Goal: Information Seeking & Learning: Learn about a topic

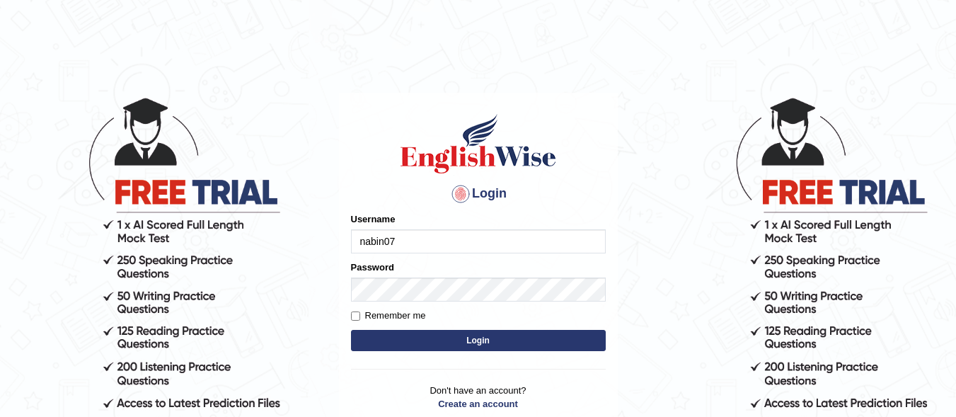
type input "nabin07"
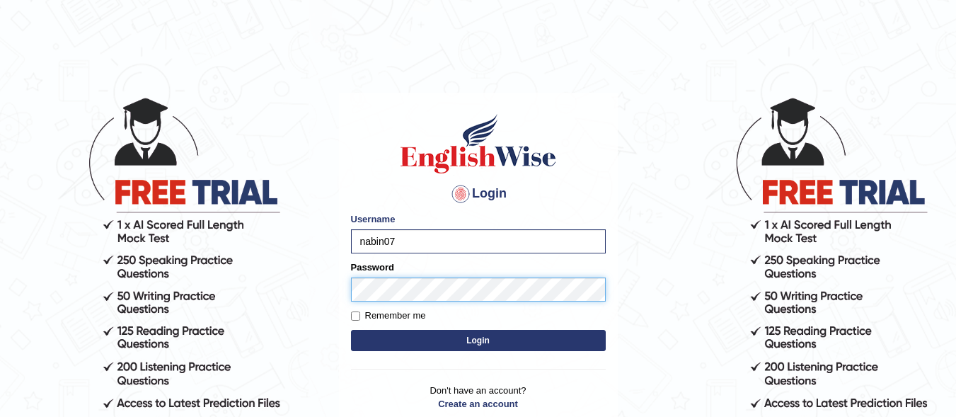
click at [351, 330] on button "Login" at bounding box center [478, 340] width 255 height 21
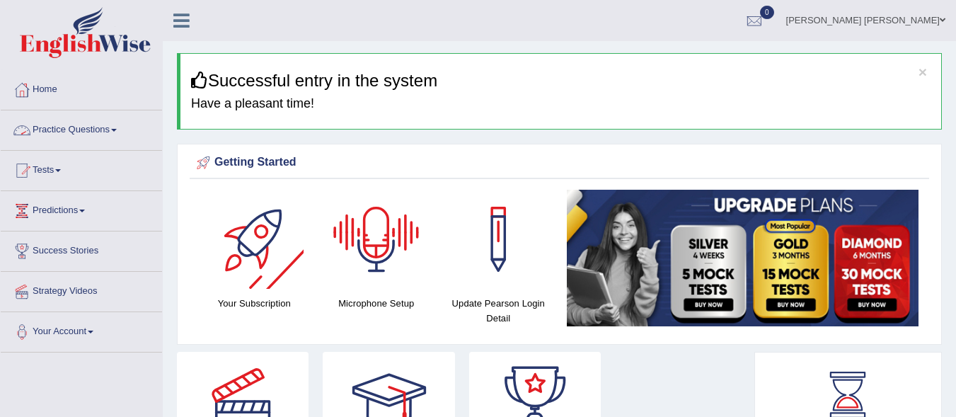
click at [63, 138] on link "Practice Questions" at bounding box center [81, 127] width 161 height 35
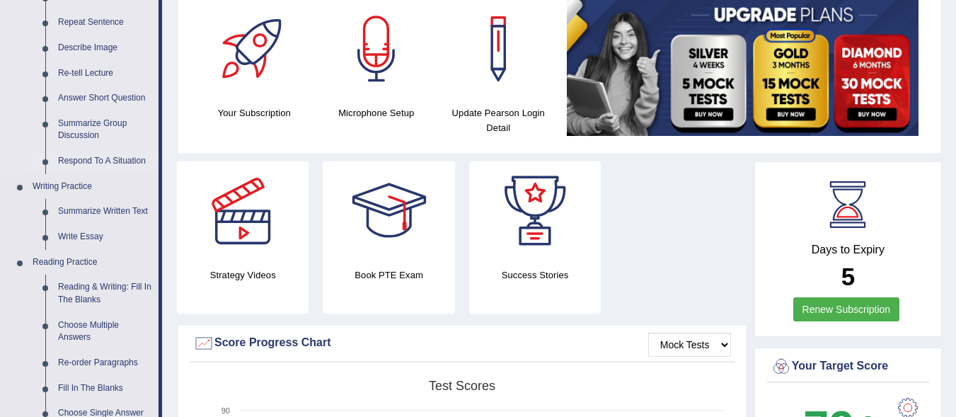
scroll to position [212, 0]
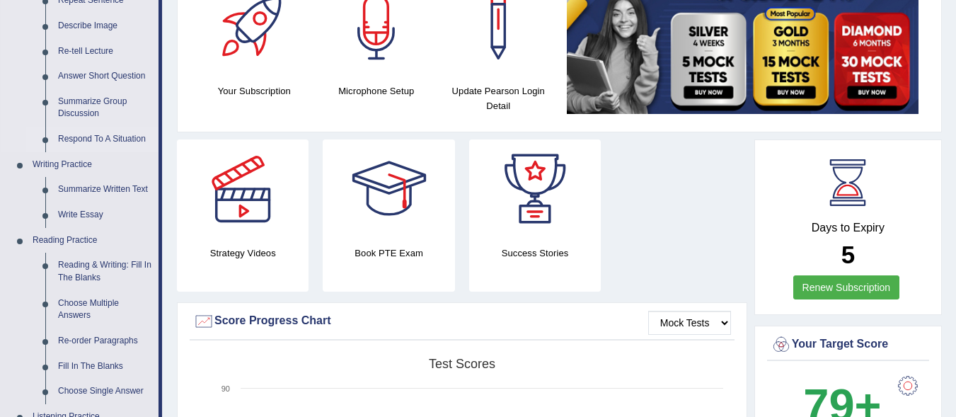
click at [77, 135] on link "Respond To A Situation" at bounding box center [105, 139] width 107 height 25
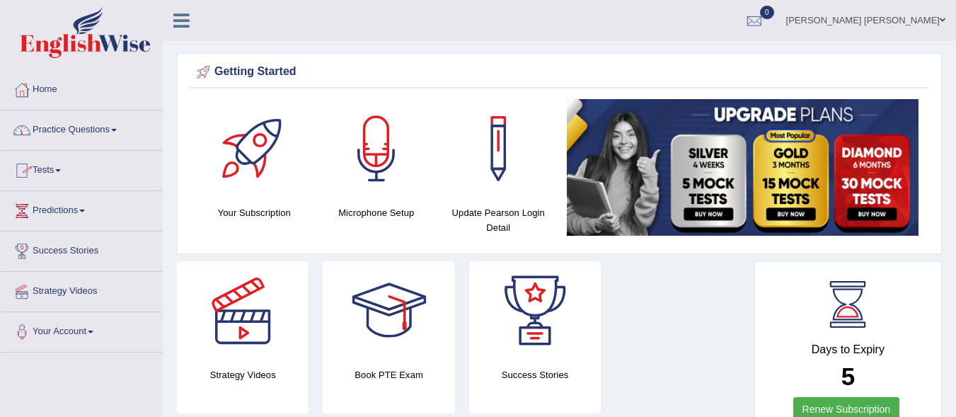
click at [31, 131] on div at bounding box center [21, 130] width 21 height 21
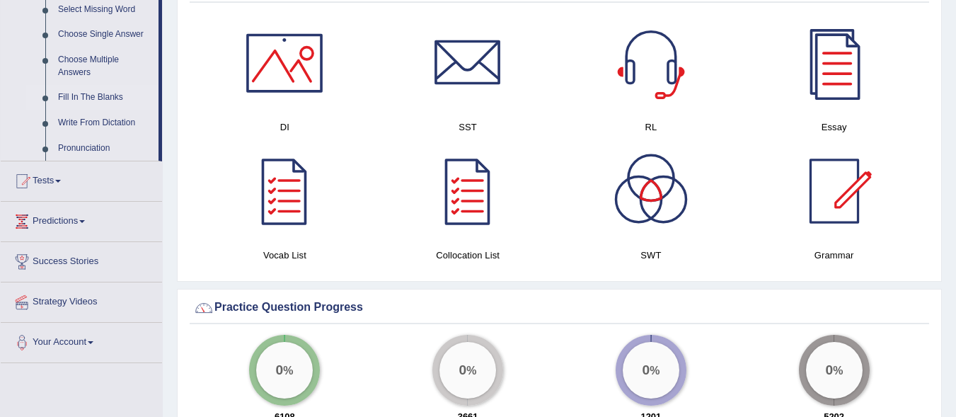
scroll to position [779, 0]
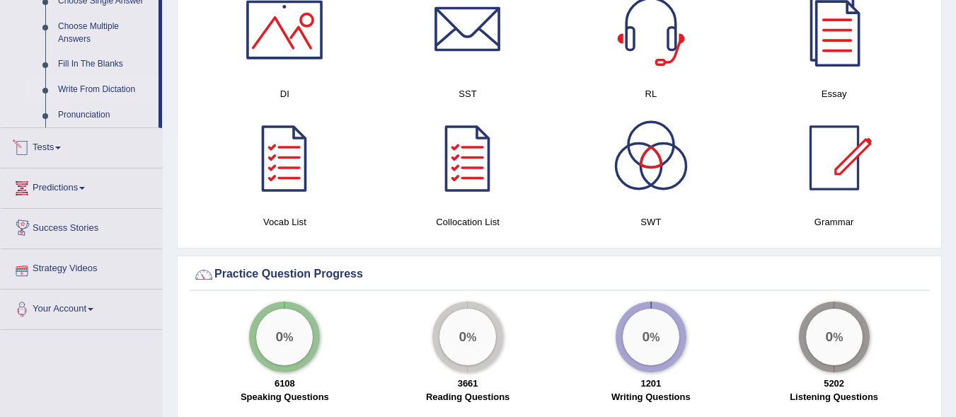
click at [90, 90] on link "Write From Dictation" at bounding box center [105, 89] width 107 height 25
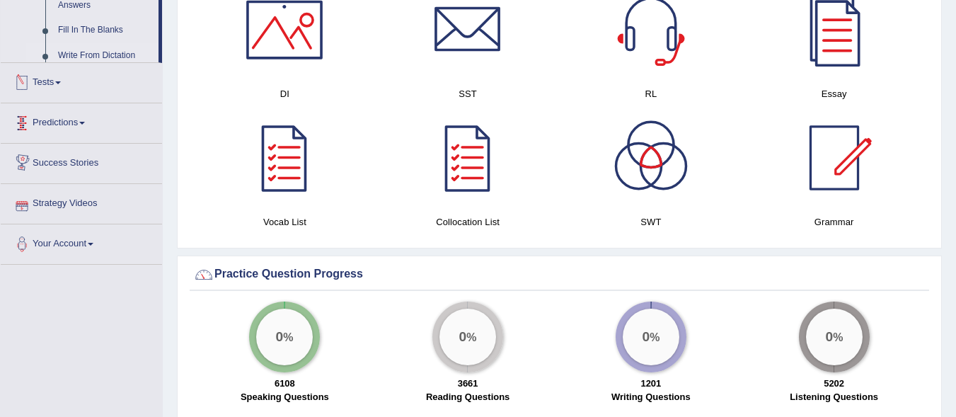
scroll to position [740, 0]
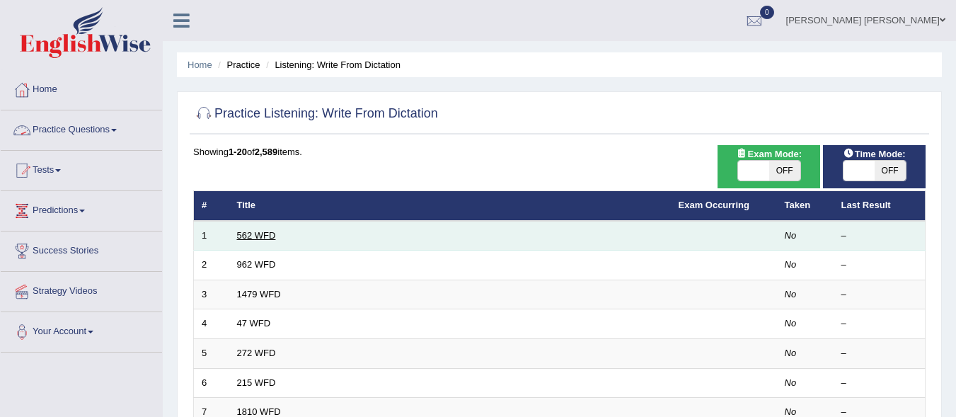
click at [268, 231] on link "562 WFD" at bounding box center [256, 235] width 39 height 11
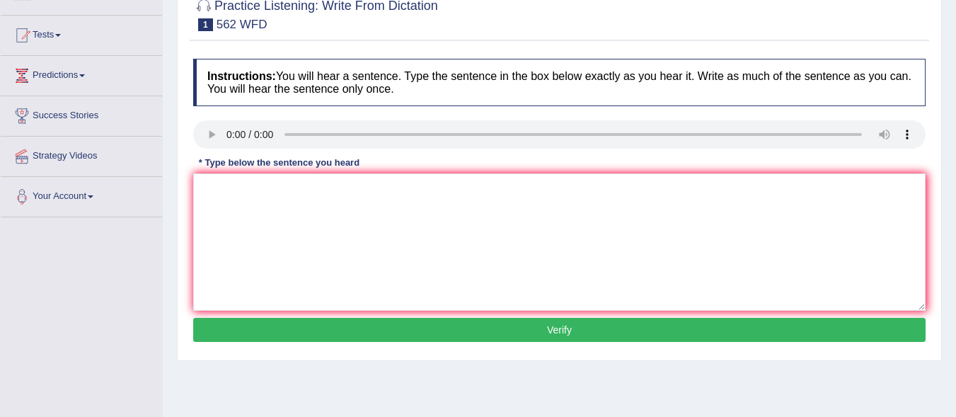
scroll to position [142, 0]
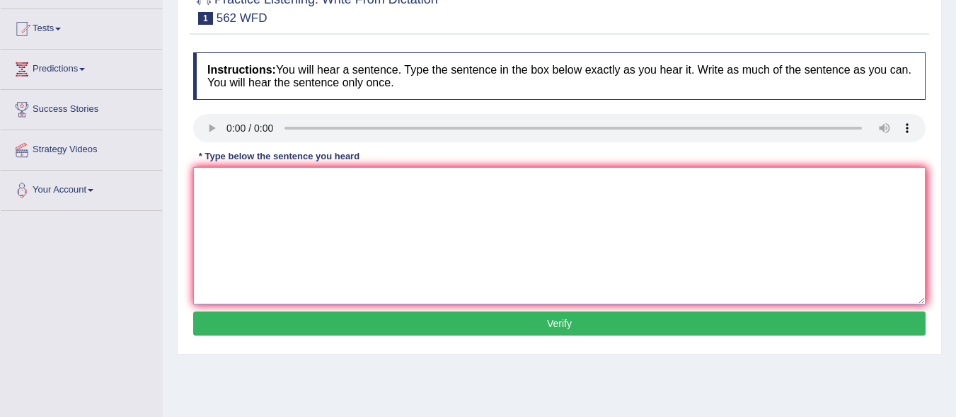
click at [249, 181] on textarea at bounding box center [559, 235] width 733 height 137
click at [279, 178] on textarea "The gap between rich and poor" at bounding box center [559, 235] width 733 height 137
click at [373, 185] on textarea "The gap between the rich and poor" at bounding box center [559, 235] width 733 height 137
type textarea "The gap between the rich and poor is not decreasing."
click at [343, 319] on button "Verify" at bounding box center [559, 323] width 733 height 24
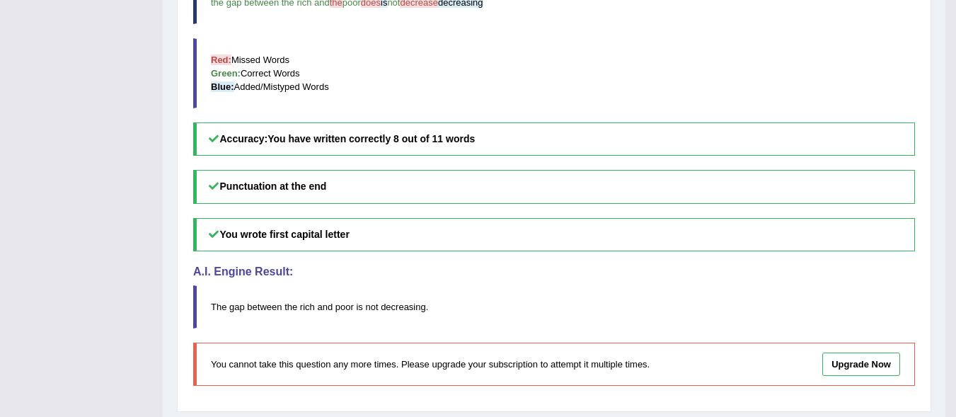
scroll to position [557, 0]
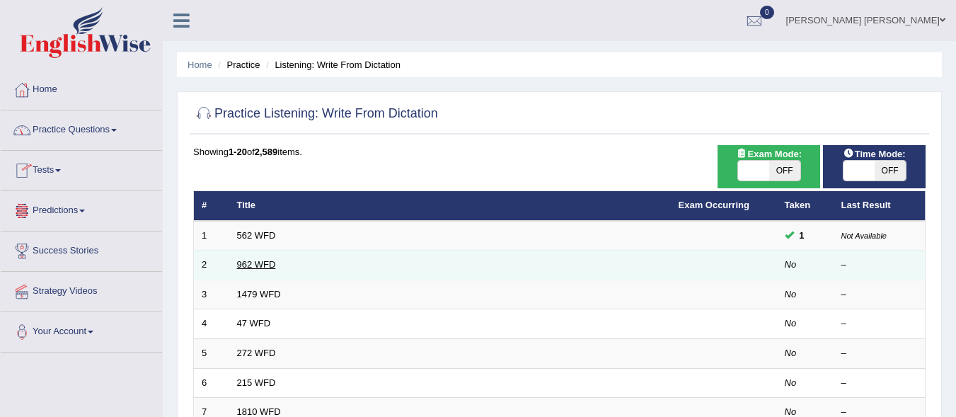
click at [245, 266] on link "962 WFD" at bounding box center [256, 264] width 39 height 11
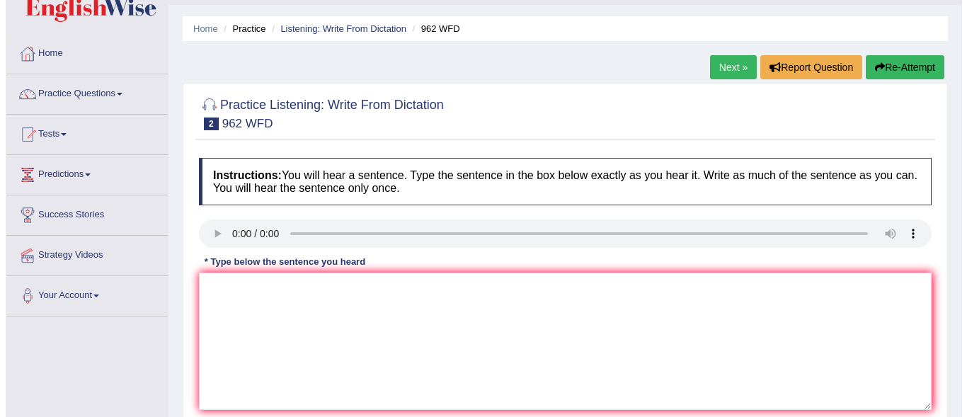
scroll to position [71, 0]
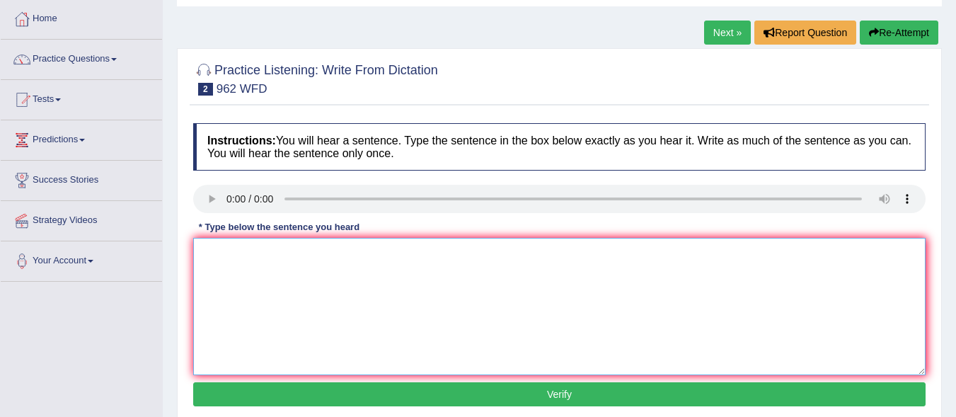
click at [213, 252] on textarea at bounding box center [559, 306] width 733 height 137
type textarea "If you have questions about exam you can raise your hand the hands."
click at [655, 394] on button "Verify" at bounding box center [559, 394] width 733 height 24
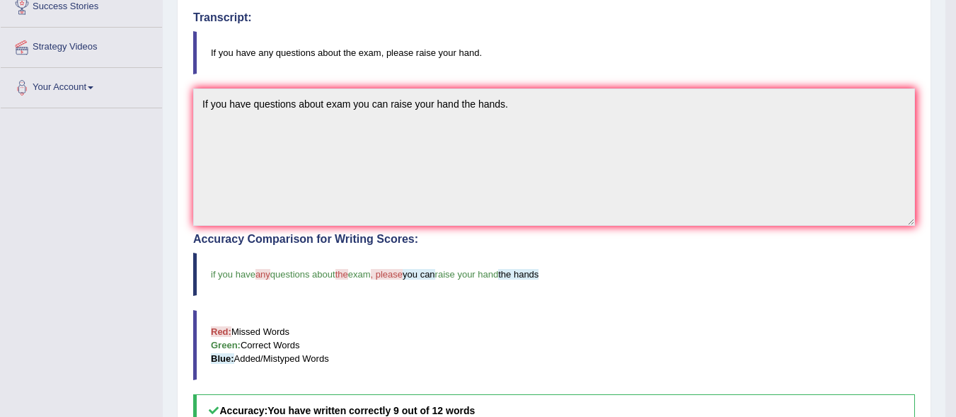
scroll to position [142, 0]
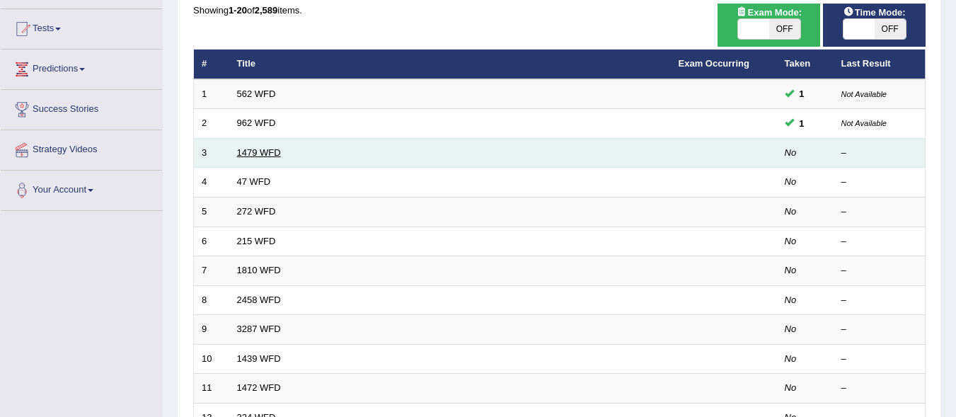
click at [262, 151] on link "1479 WFD" at bounding box center [259, 152] width 44 height 11
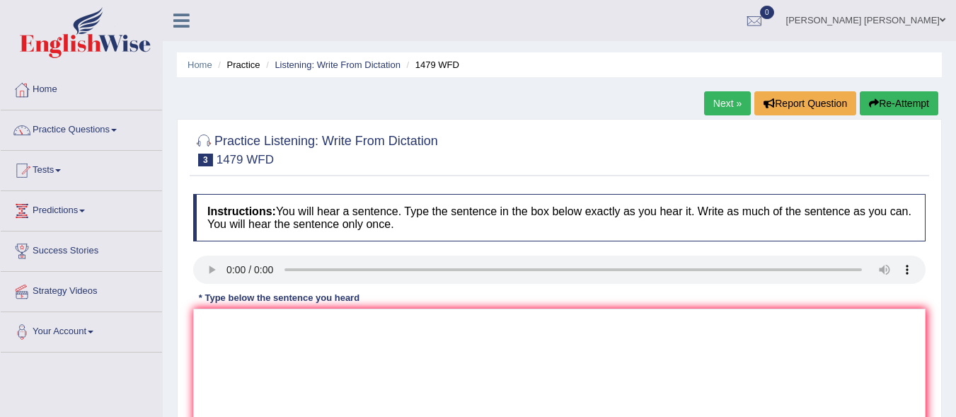
scroll to position [71, 0]
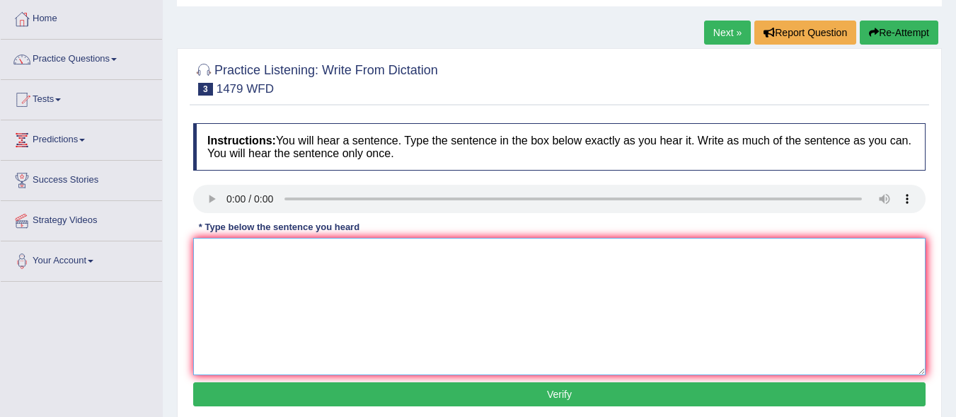
click at [268, 239] on textarea at bounding box center [559, 306] width 733 height 137
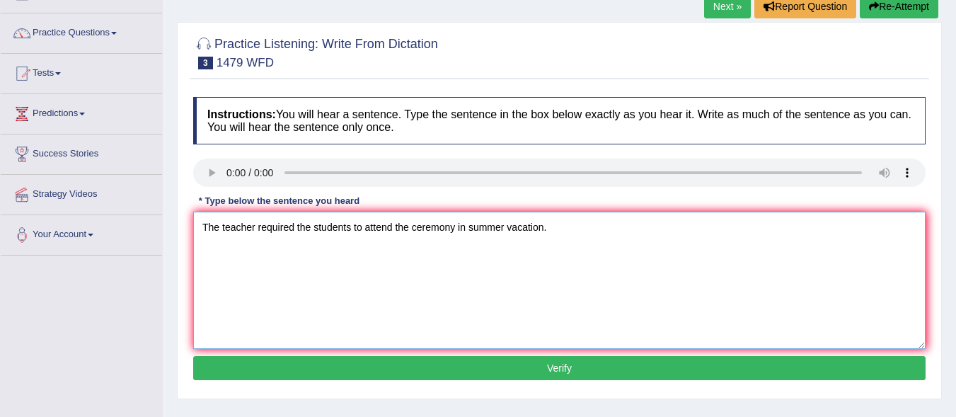
scroll to position [142, 0]
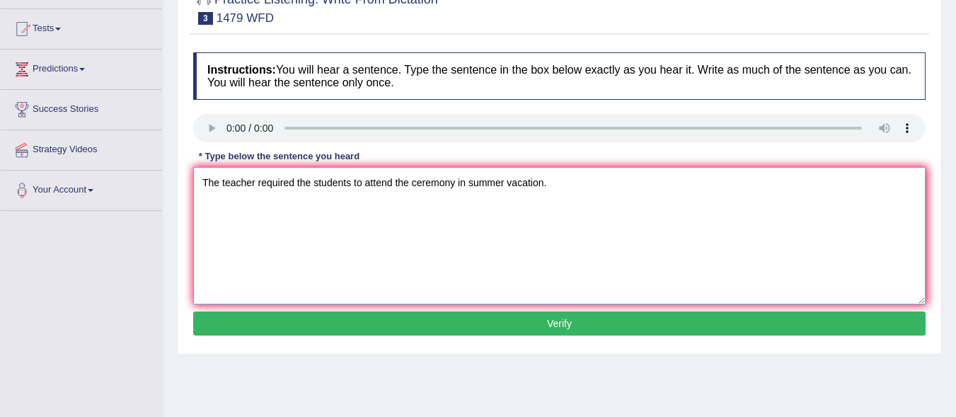
type textarea "The teacher required the students to attend the ceremony in summer vacation."
click at [384, 314] on button "Verify" at bounding box center [559, 323] width 733 height 24
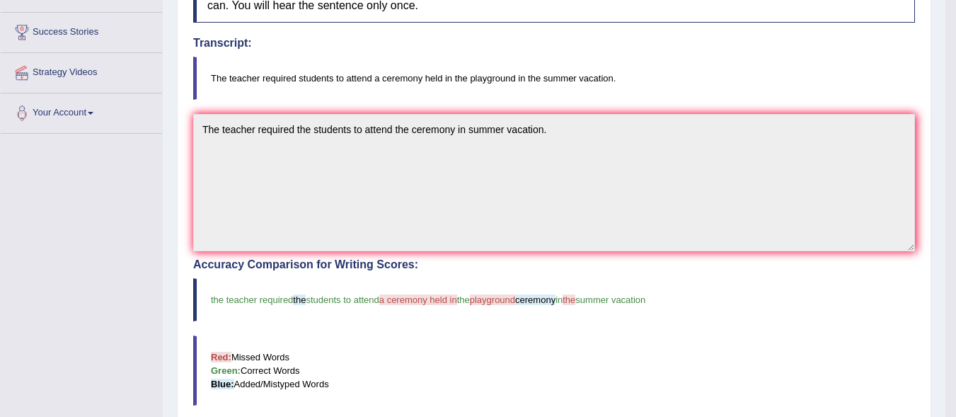
scroll to position [212, 0]
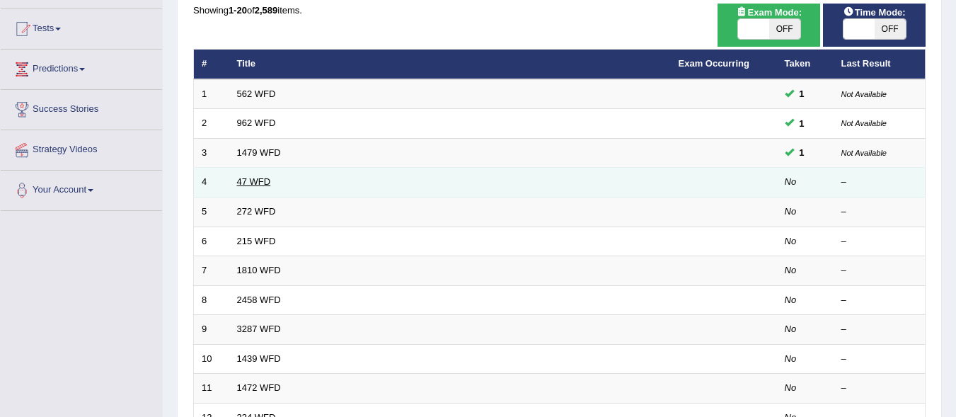
click at [251, 182] on link "47 WFD" at bounding box center [254, 181] width 34 height 11
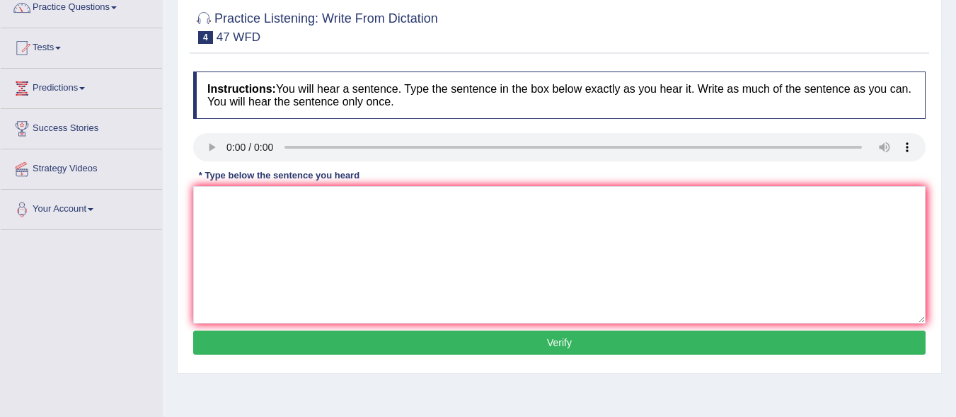
scroll to position [142, 0]
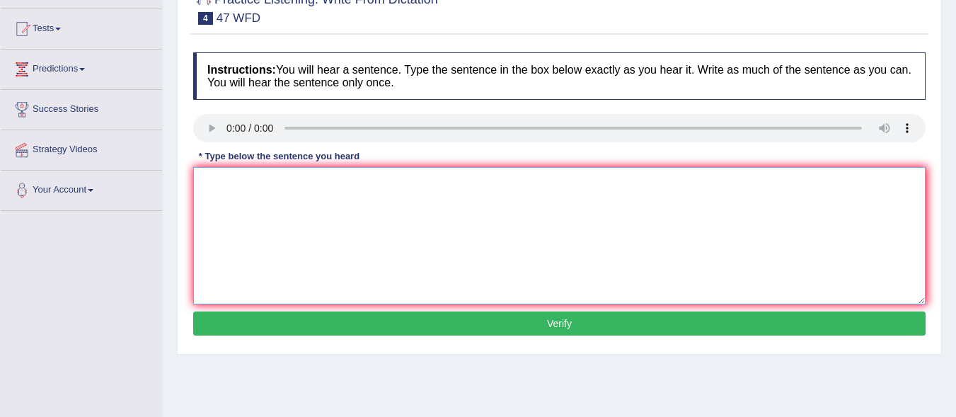
click at [261, 176] on textarea at bounding box center [559, 235] width 733 height 137
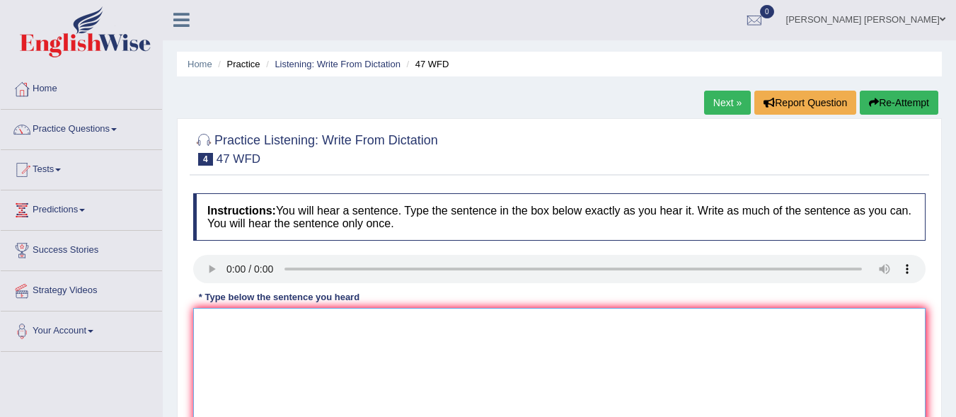
scroll to position [0, 0]
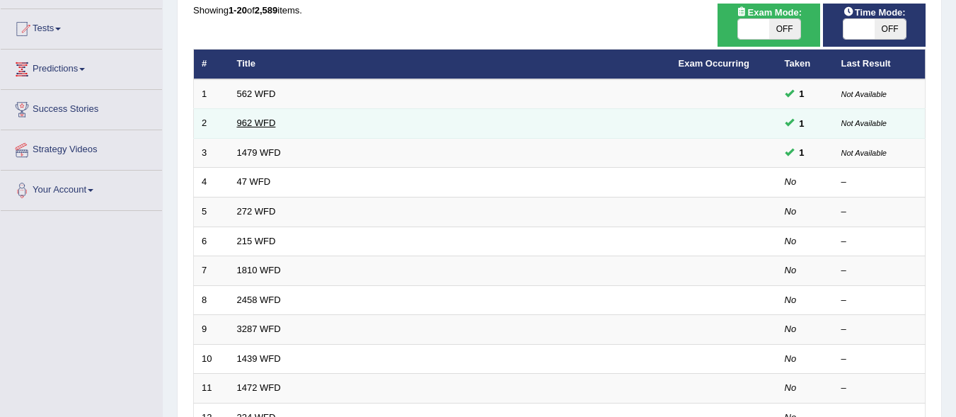
click at [248, 128] on link "962 WFD" at bounding box center [256, 123] width 39 height 11
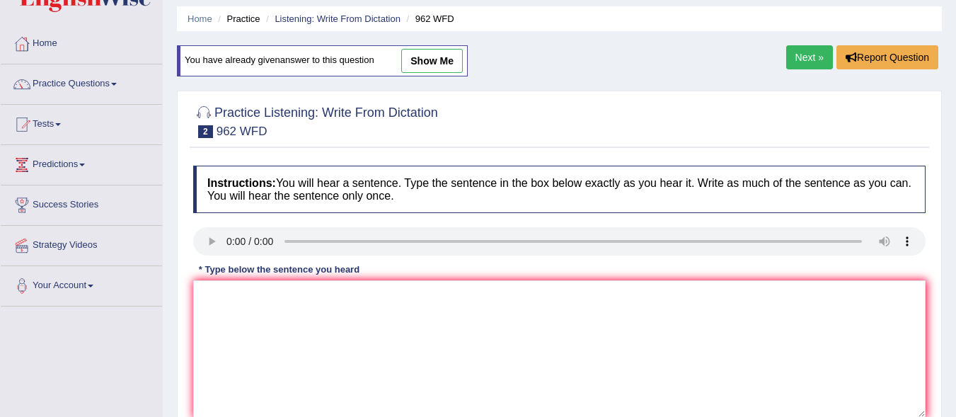
scroll to position [71, 0]
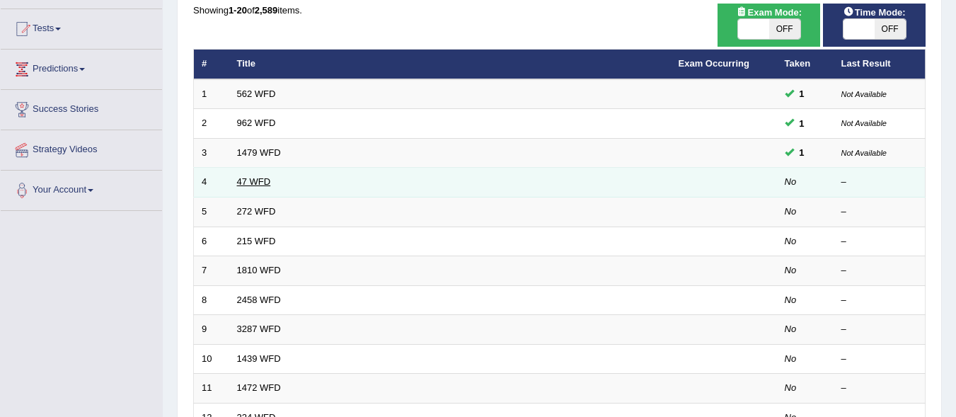
click at [253, 178] on link "47 WFD" at bounding box center [254, 181] width 34 height 11
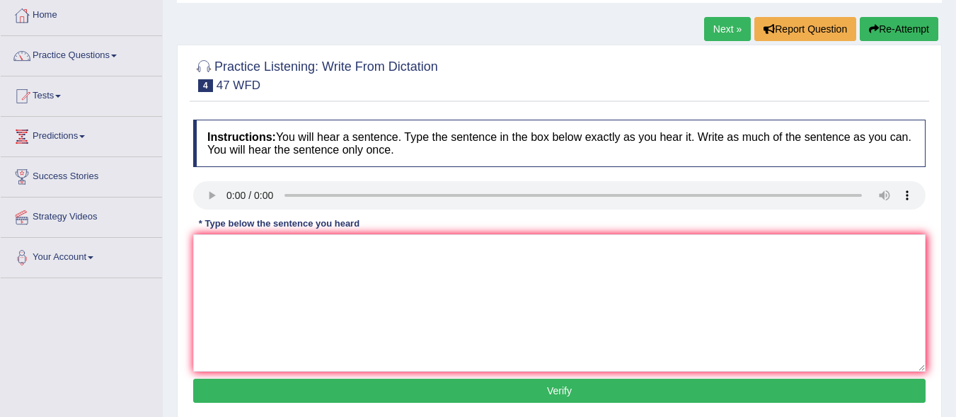
scroll to position [142, 0]
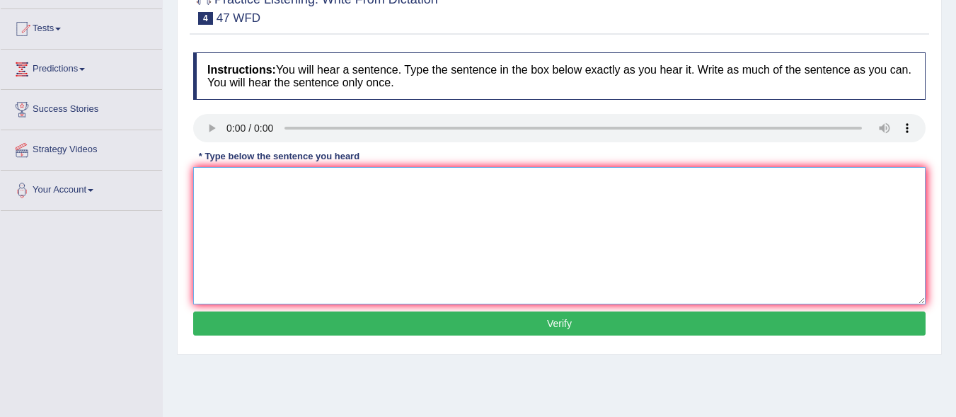
click at [275, 197] on textarea at bounding box center [559, 235] width 733 height 137
click at [369, 185] on textarea "Two drops of solution were hidden in a test tube." at bounding box center [559, 235] width 733 height 137
type textarea "Two drops of solution were hidden in a the test tube."
click at [355, 330] on button "Verify" at bounding box center [559, 323] width 733 height 24
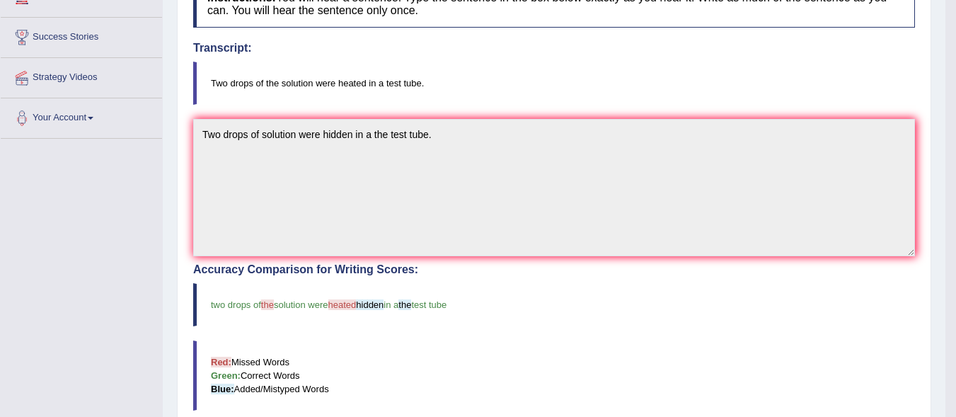
scroll to position [212, 0]
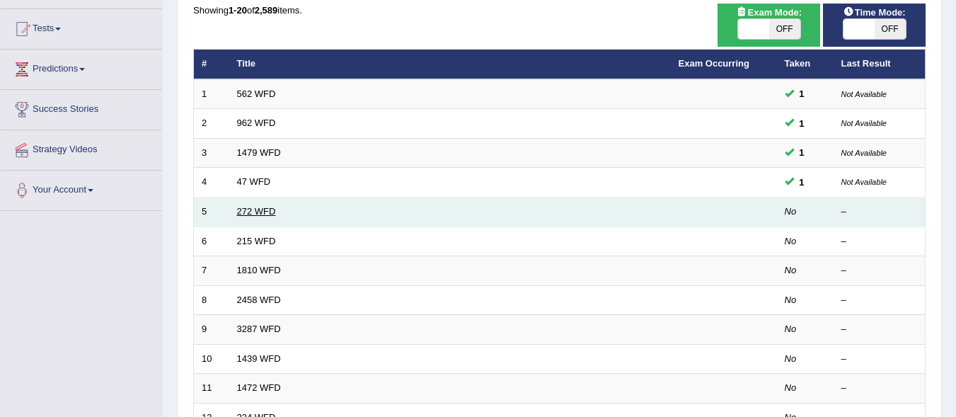
click at [263, 214] on link "272 WFD" at bounding box center [256, 211] width 39 height 11
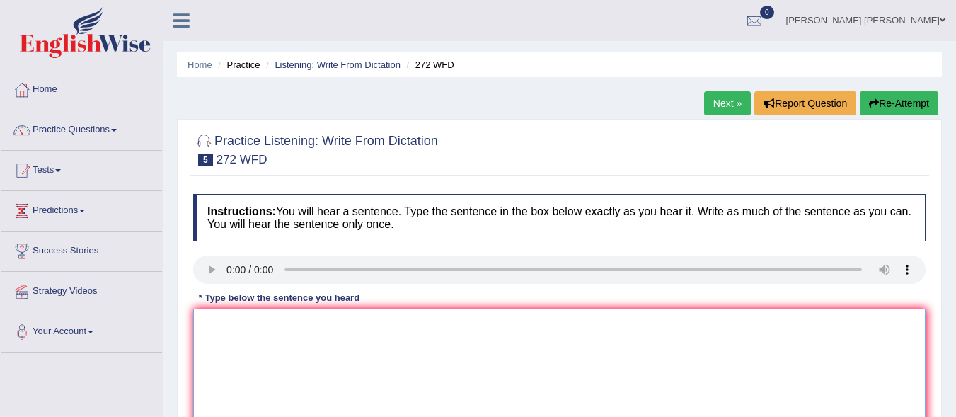
click at [241, 336] on textarea at bounding box center [559, 377] width 733 height 137
click at [300, 321] on textarea "The development has great negative impact on the environment." at bounding box center [559, 377] width 733 height 137
click at [293, 322] on textarea "The development has great negative impact on the environment." at bounding box center [559, 377] width 733 height 137
click at [300, 324] on textarea "The development has great negative impact on the environment." at bounding box center [559, 377] width 733 height 137
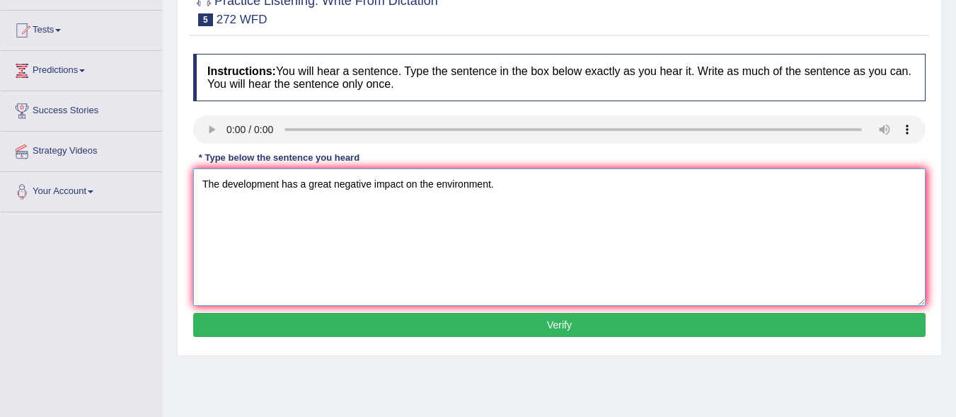
scroll to position [142, 0]
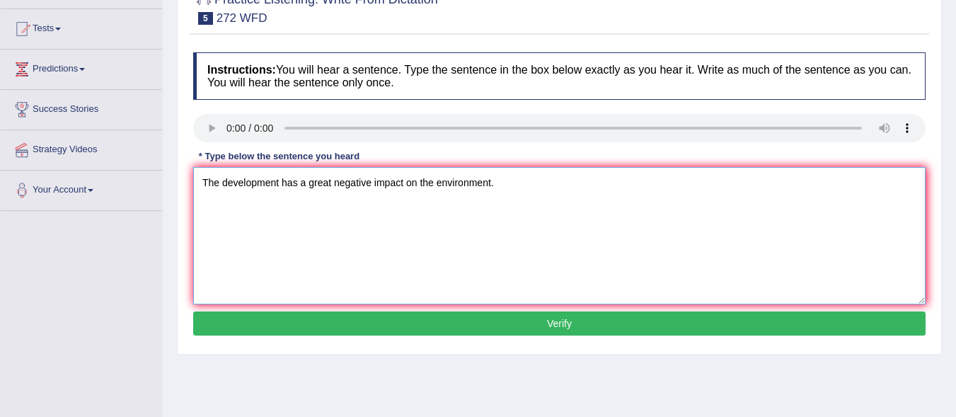
type textarea "The development has a great negative impact on the environment."
click at [339, 320] on button "Verify" at bounding box center [559, 323] width 733 height 24
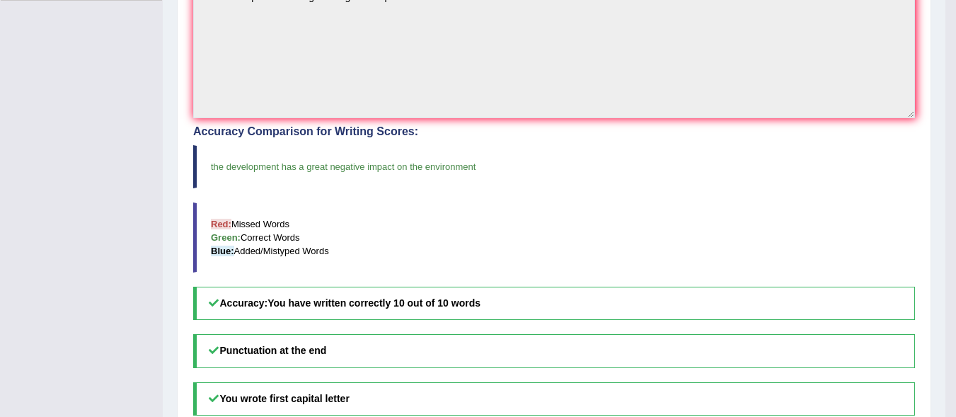
scroll to position [354, 0]
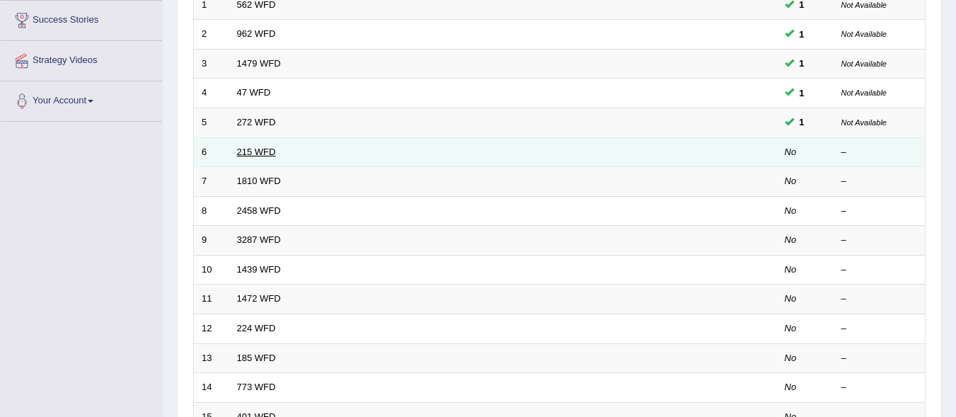
click at [250, 149] on link "215 WFD" at bounding box center [256, 152] width 39 height 11
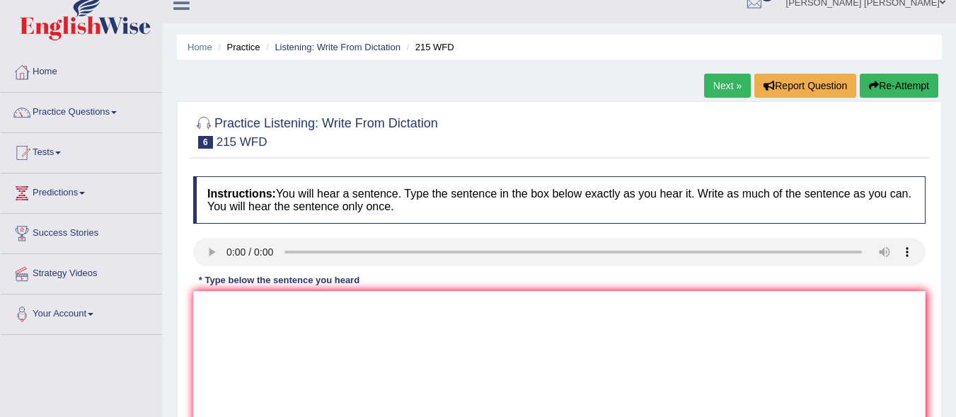
scroll to position [142, 0]
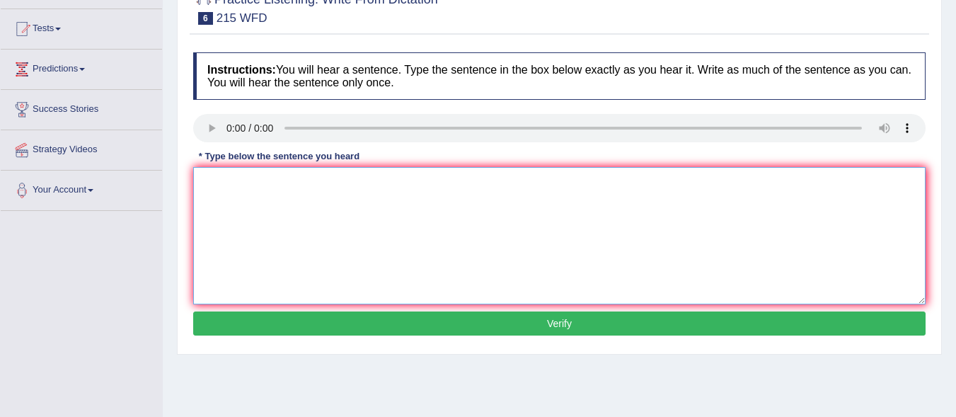
click at [227, 181] on textarea at bounding box center [559, 235] width 733 height 137
type textarea "Scientists are everywhere in the society today."
click at [197, 324] on button "Verify" at bounding box center [559, 323] width 733 height 24
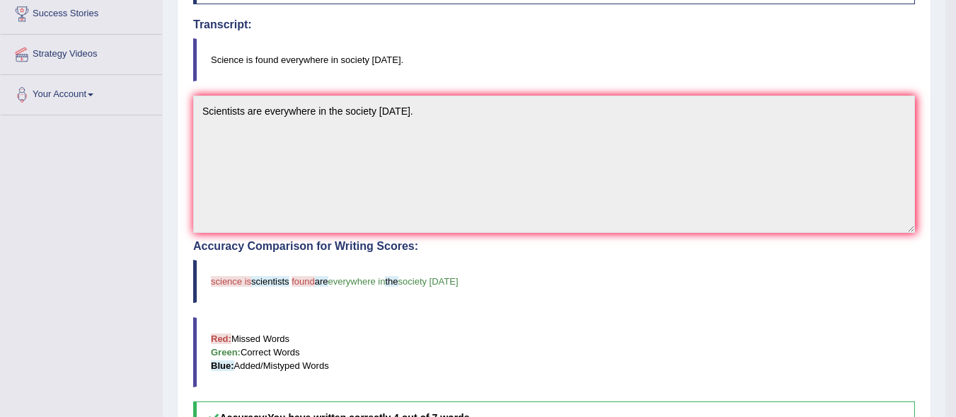
scroll to position [212, 0]
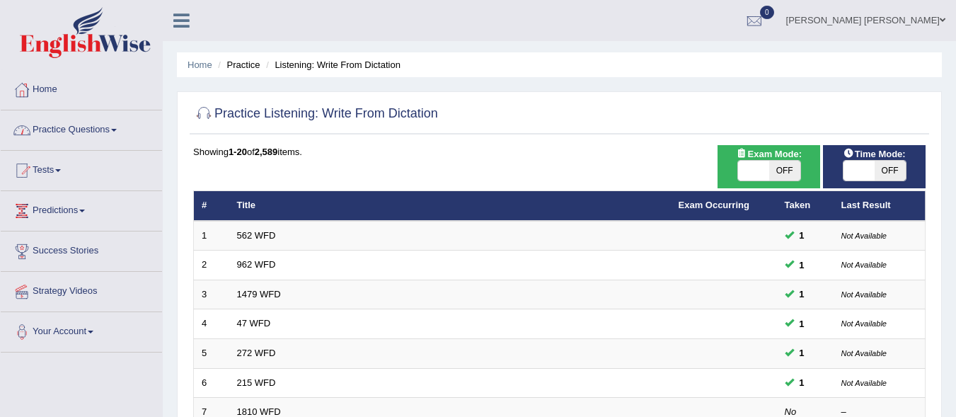
click at [88, 132] on link "Practice Questions" at bounding box center [81, 127] width 161 height 35
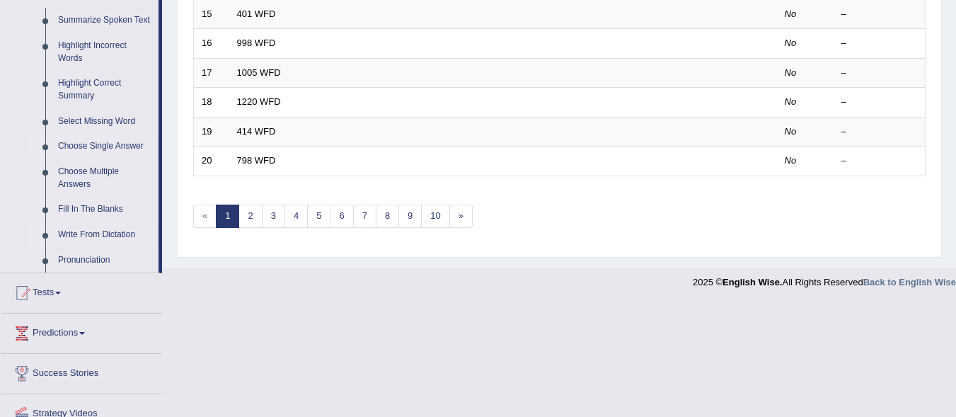
scroll to position [637, 0]
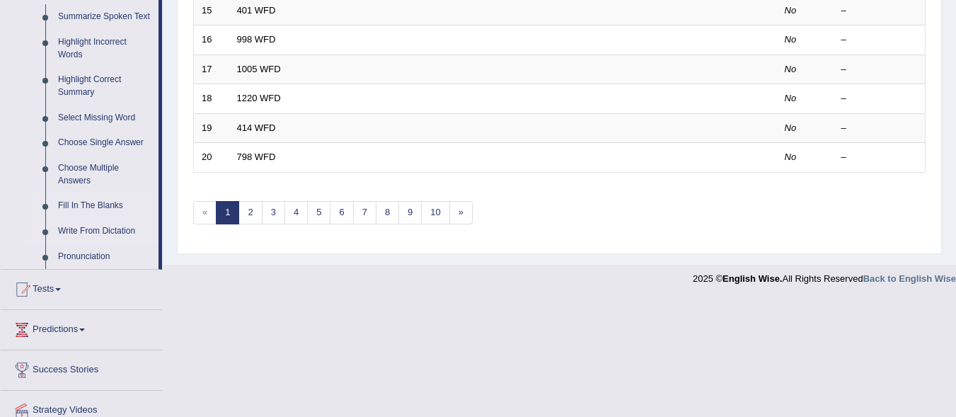
click at [88, 200] on link "Fill In The Blanks" at bounding box center [105, 205] width 107 height 25
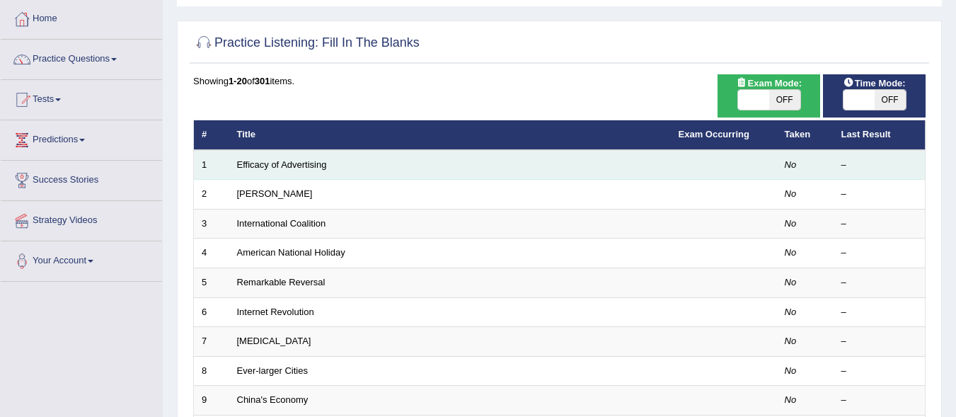
click at [311, 174] on td "Efficacy of Advertising" at bounding box center [450, 165] width 442 height 30
click at [297, 165] on link "Efficacy of Advertising" at bounding box center [282, 164] width 90 height 11
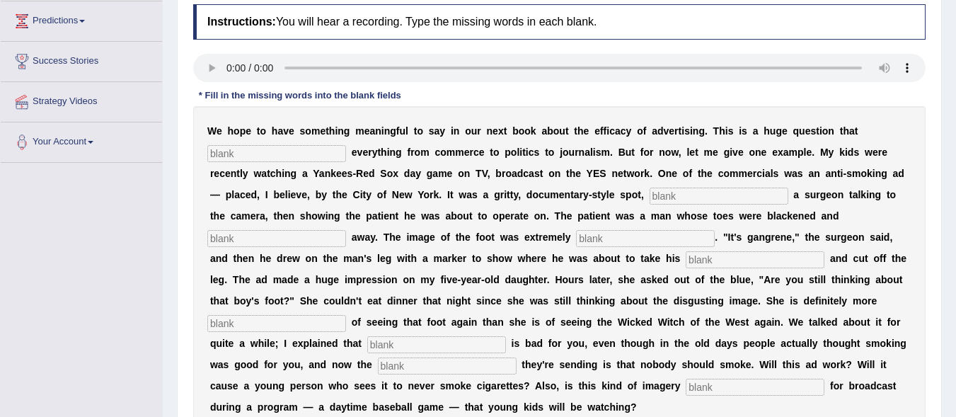
scroll to position [212, 0]
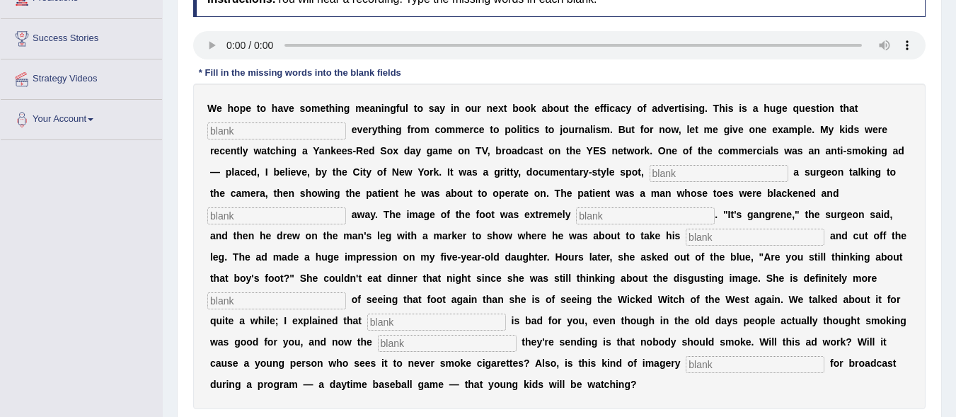
click at [258, 131] on input "text" at bounding box center [276, 130] width 139 height 17
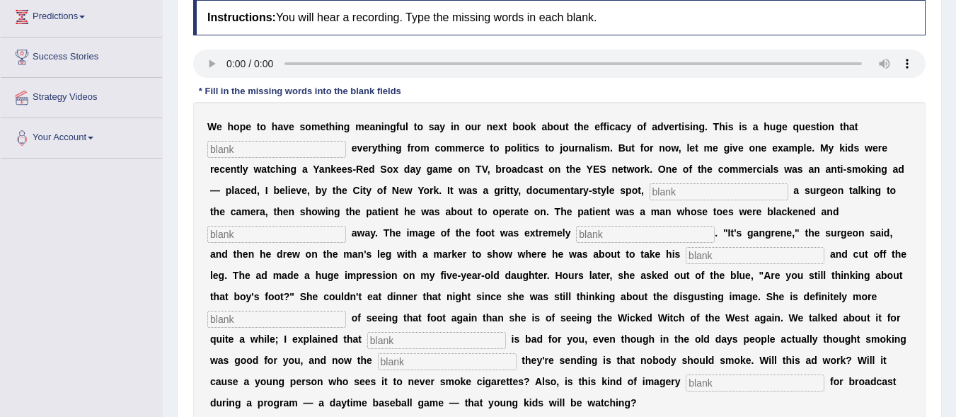
scroll to position [185, 0]
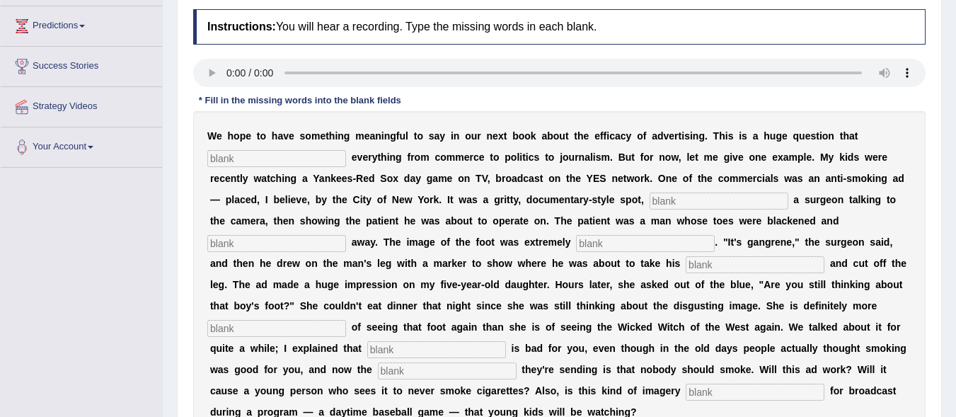
click at [311, 161] on input "text" at bounding box center [276, 158] width 139 height 17
type input "impacts"
click at [683, 199] on input "text" at bounding box center [719, 201] width 139 height 17
click at [271, 248] on input "text" at bounding box center [276, 243] width 139 height 17
click at [704, 203] on input "Featuring" at bounding box center [719, 201] width 139 height 17
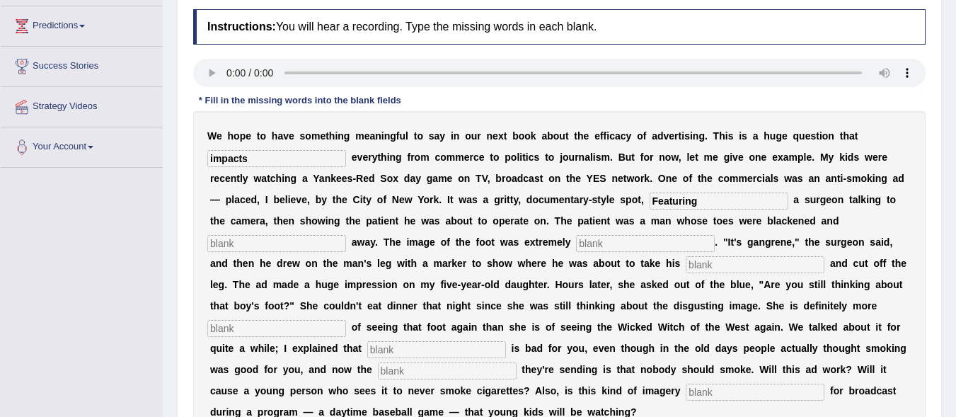
click at [659, 202] on input "Featuring" at bounding box center [719, 201] width 139 height 17
type input "featuring"
click at [289, 240] on input "text" at bounding box center [276, 243] width 139 height 17
type input "rotting"
click at [587, 243] on input "text" at bounding box center [645, 243] width 139 height 17
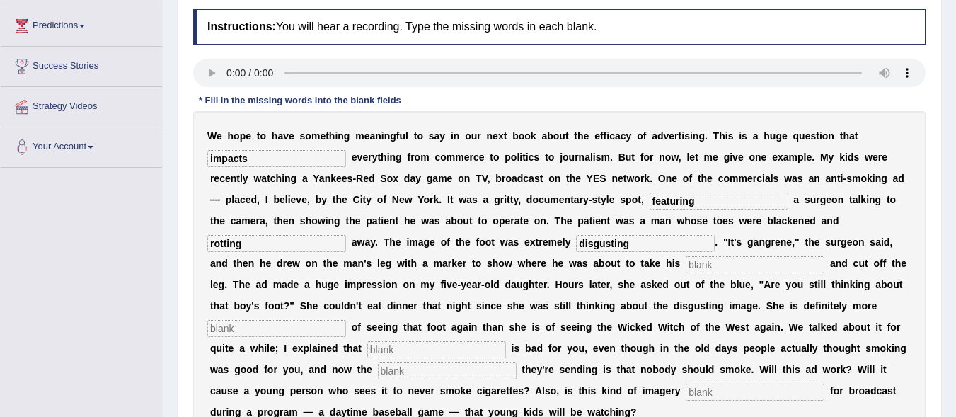
type input "disgusting"
click at [708, 262] on input "text" at bounding box center [755, 264] width 139 height 17
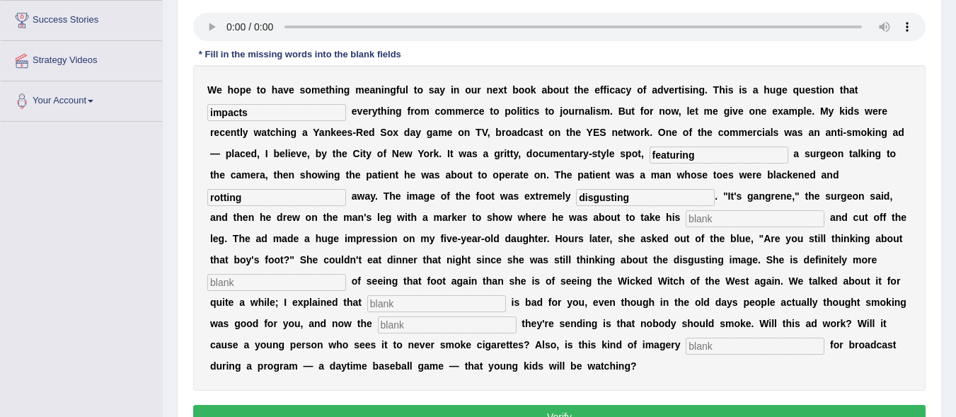
scroll to position [256, 0]
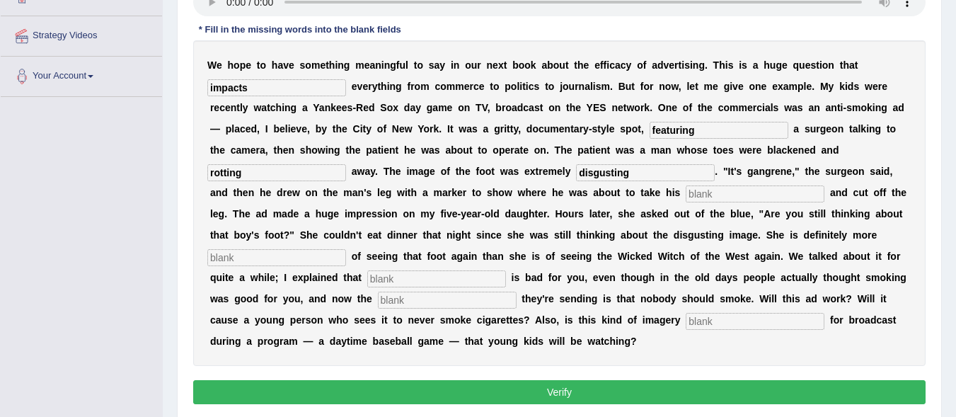
click at [286, 255] on input "text" at bounding box center [276, 257] width 139 height 17
type input "scared"
click at [390, 277] on input "text" at bounding box center [436, 278] width 139 height 17
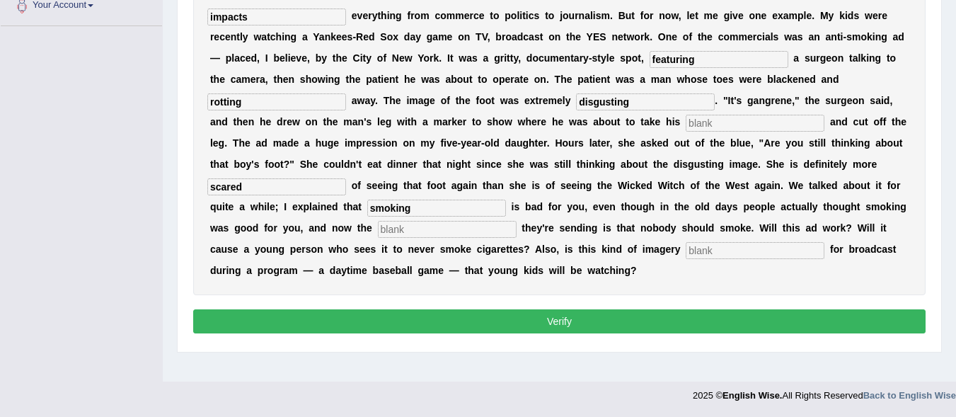
type input "smoking"
click at [435, 224] on input "text" at bounding box center [447, 229] width 139 height 17
type input "message"
click at [709, 252] on input "text" at bounding box center [755, 250] width 139 height 17
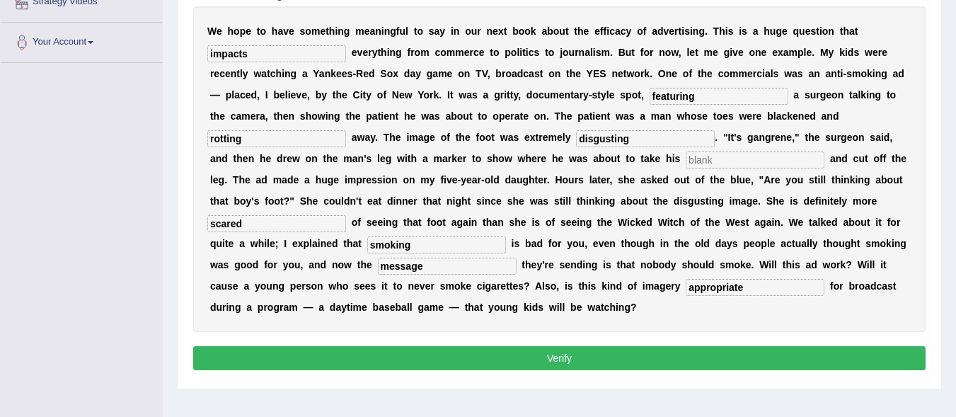
scroll to position [256, 0]
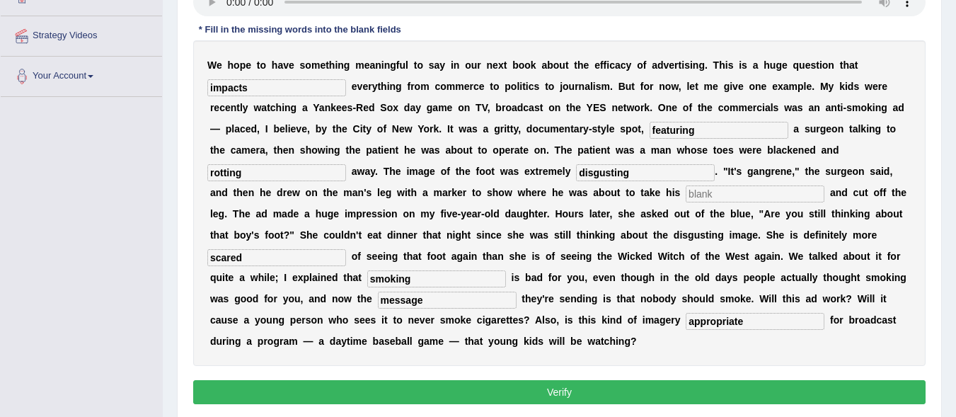
type input "appropriate"
click at [801, 201] on input "text" at bounding box center [755, 193] width 139 height 17
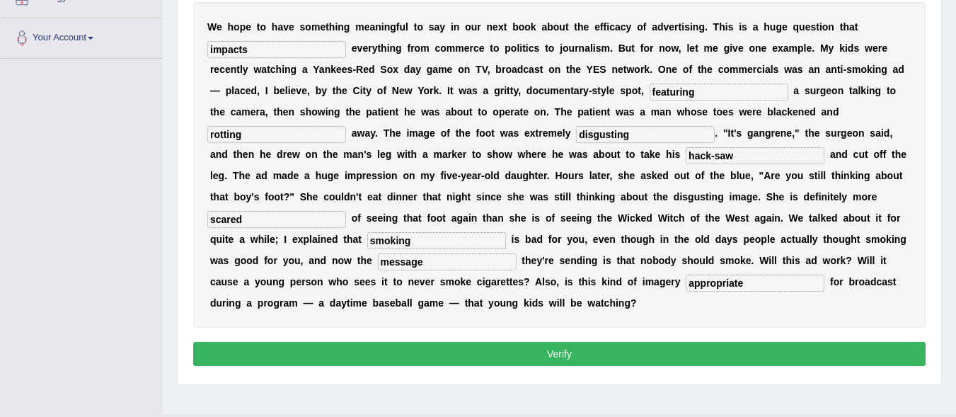
scroll to position [326, 0]
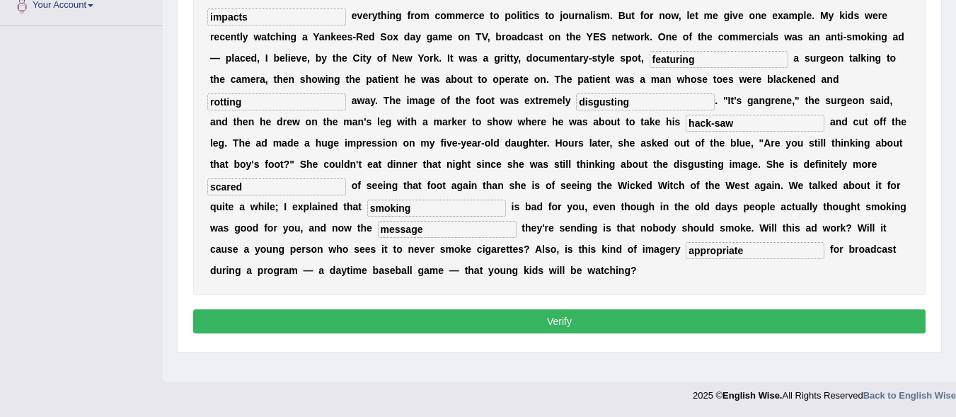
type input "hack-saw"
click at [580, 314] on button "Verify" at bounding box center [559, 321] width 733 height 24
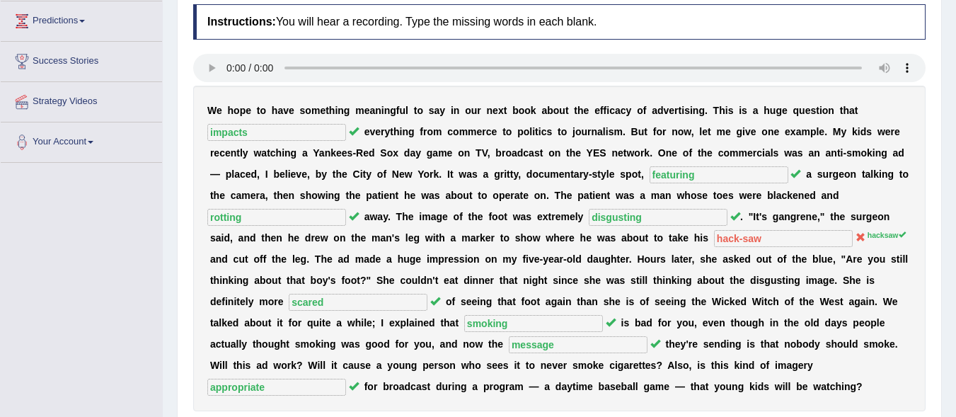
scroll to position [185, 0]
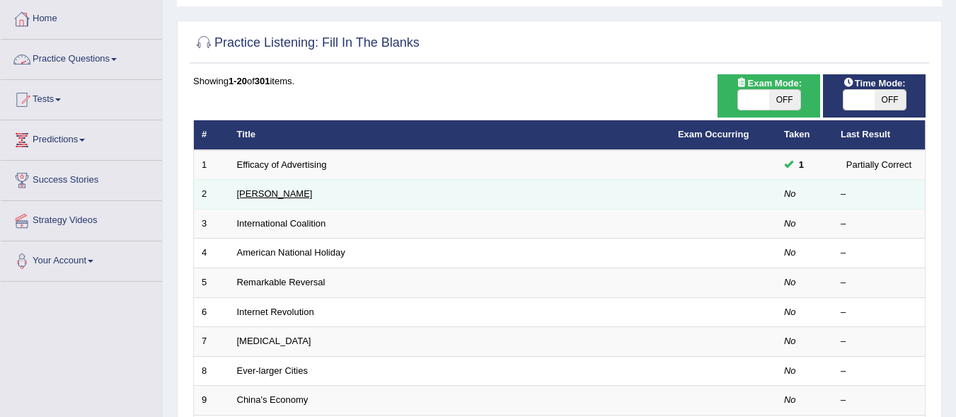
click at [252, 191] on link "[PERSON_NAME]" at bounding box center [275, 193] width 76 height 11
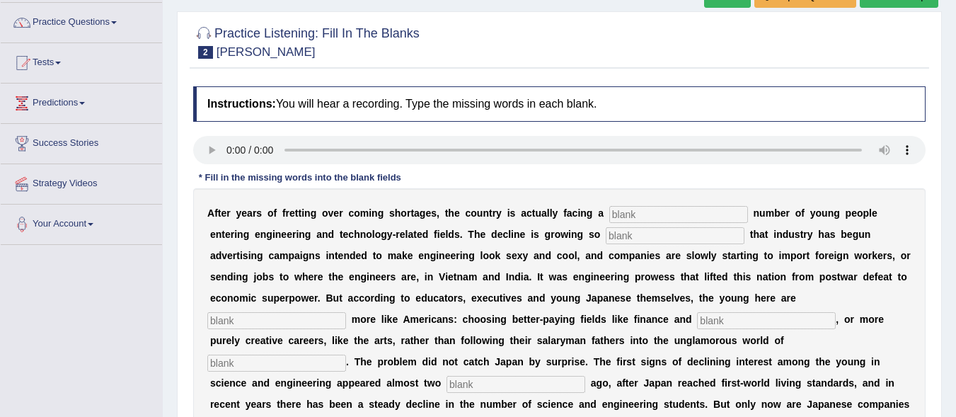
scroll to position [142, 0]
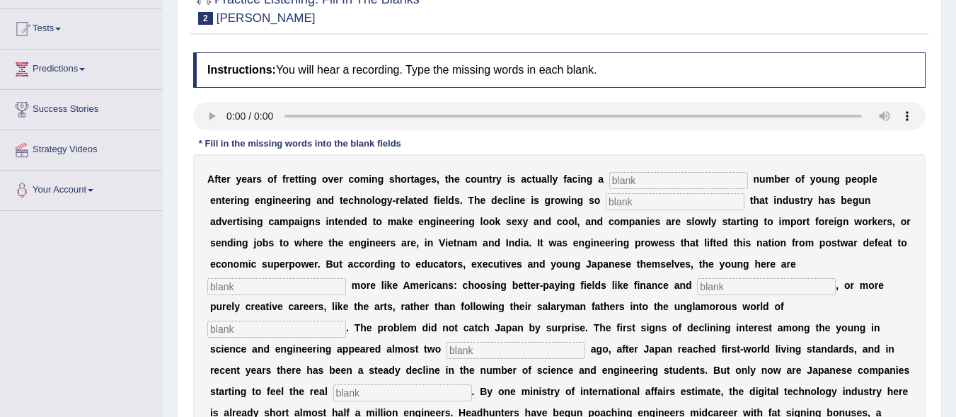
click at [663, 187] on input "text" at bounding box center [678, 180] width 139 height 17
type input "duendling"
click at [641, 199] on input "text" at bounding box center [675, 201] width 139 height 17
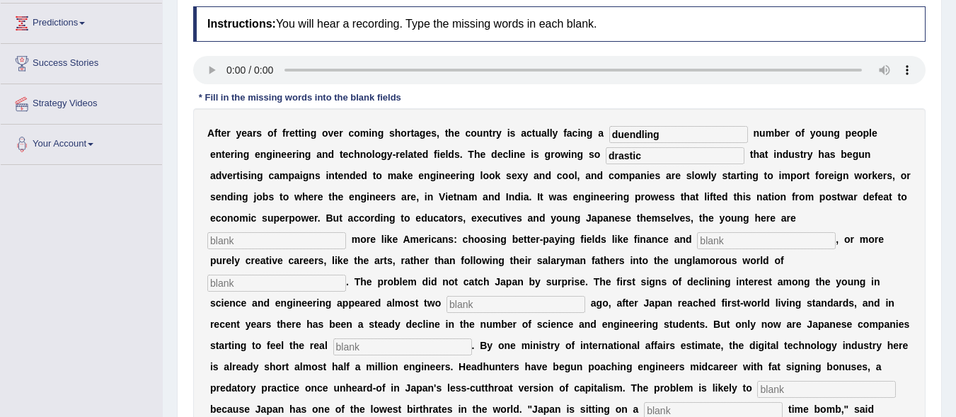
scroll to position [212, 0]
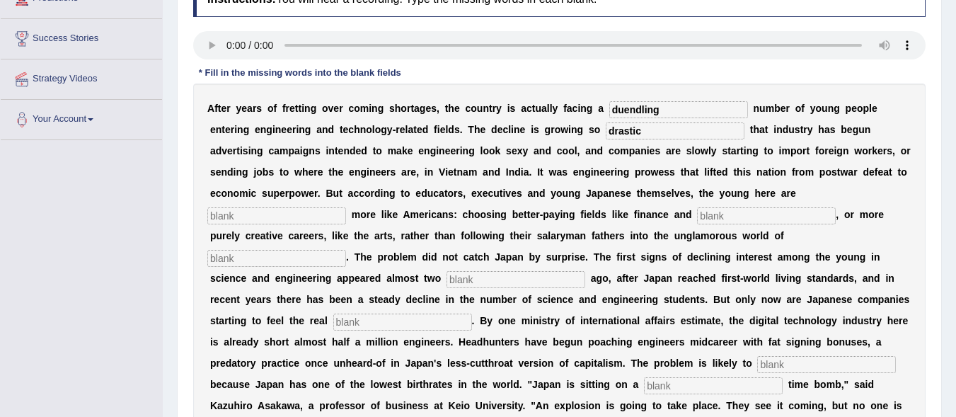
type input "drastic"
click at [281, 224] on input "text" at bounding box center [276, 215] width 139 height 17
type input "behaving"
click at [745, 218] on input "text" at bounding box center [766, 215] width 139 height 17
type input "medicine"
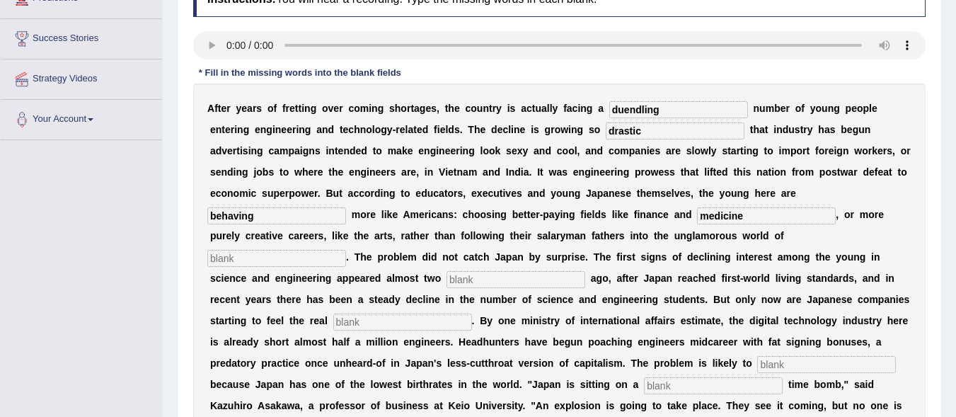
click at [309, 253] on input "text" at bounding box center [276, 258] width 139 height 17
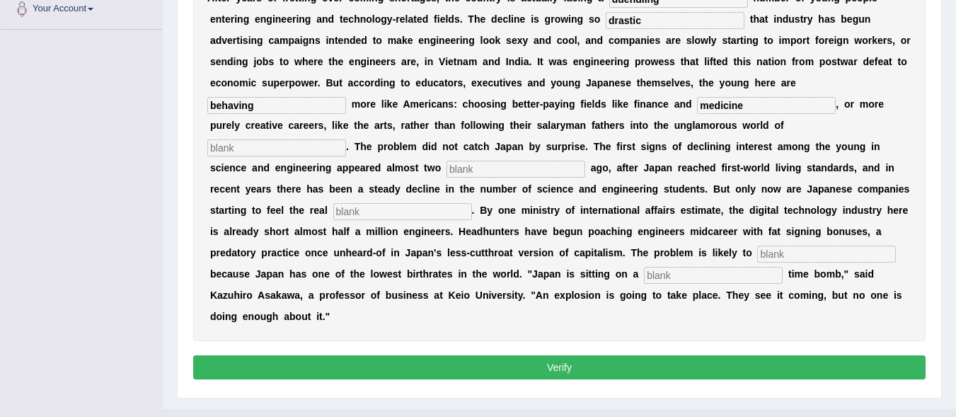
scroll to position [350, 0]
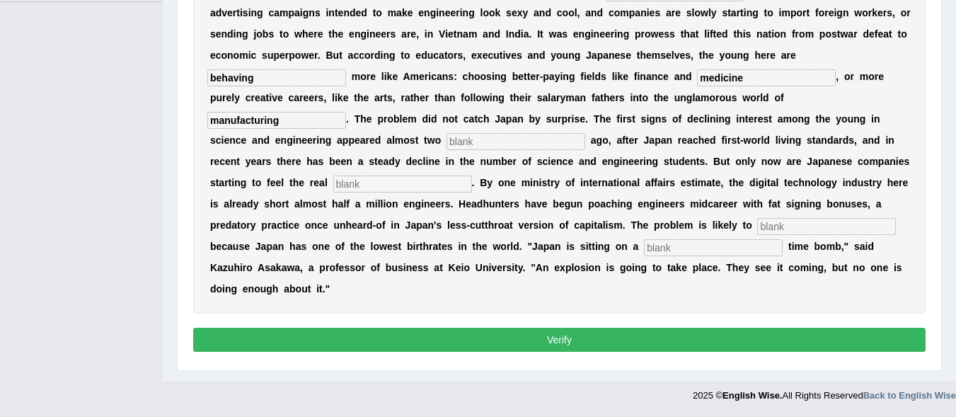
type input "manufacturing"
click at [482, 141] on input "text" at bounding box center [516, 141] width 139 height 17
type input "decades"
click at [401, 188] on input "text" at bounding box center [402, 184] width 139 height 17
type input "pinch"
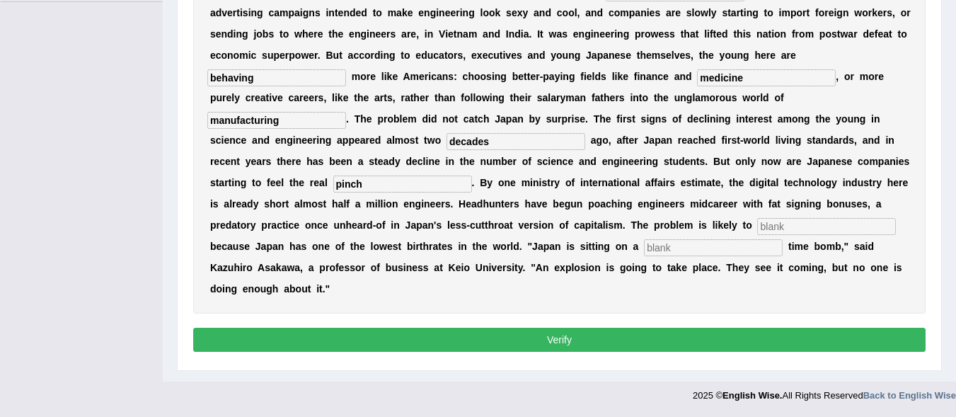
click at [775, 231] on input "text" at bounding box center [826, 226] width 139 height 17
type input "worsen"
click at [709, 245] on input "text" at bounding box center [713, 247] width 139 height 17
type input "demographic"
click at [529, 339] on button "Verify" at bounding box center [559, 340] width 733 height 24
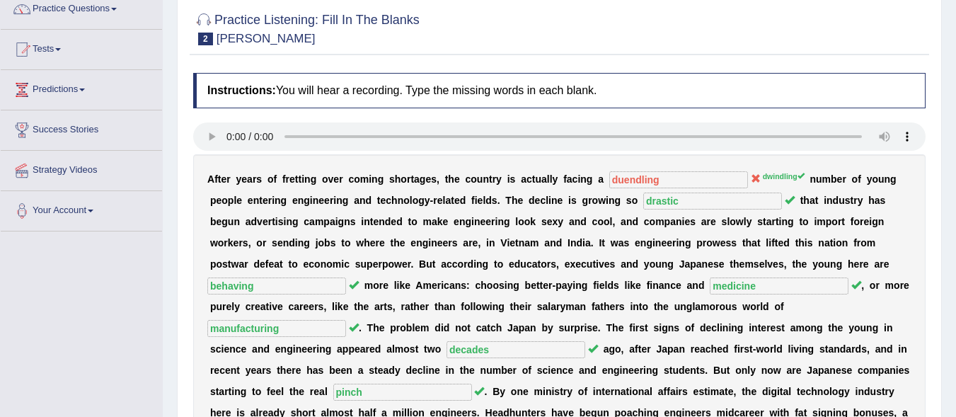
scroll to position [142, 0]
